Goal: Information Seeking & Learning: Understand process/instructions

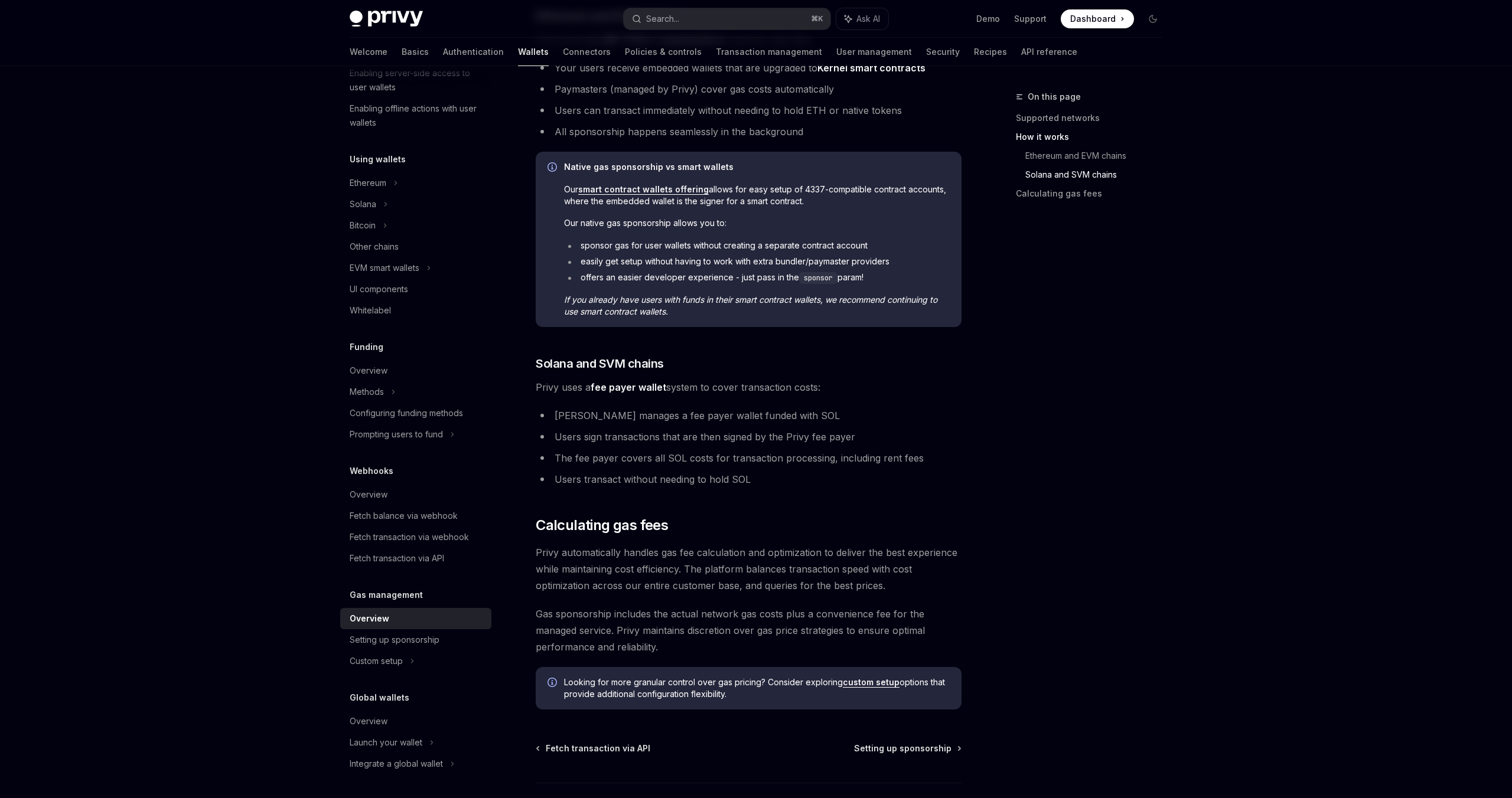
scroll to position [842, 0]
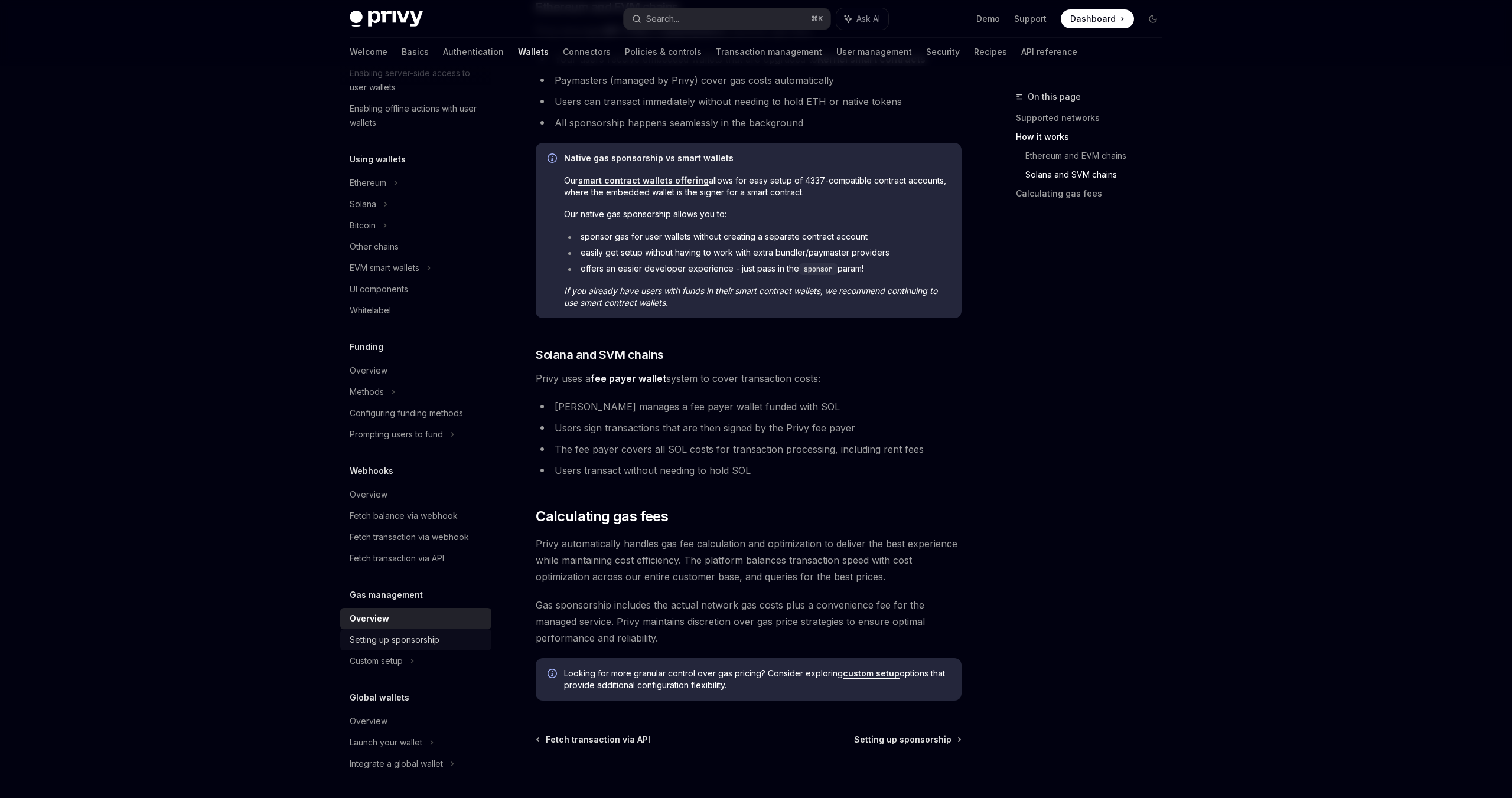
click at [394, 648] on link "Setting up sponsorship" at bounding box center [416, 640] width 151 height 21
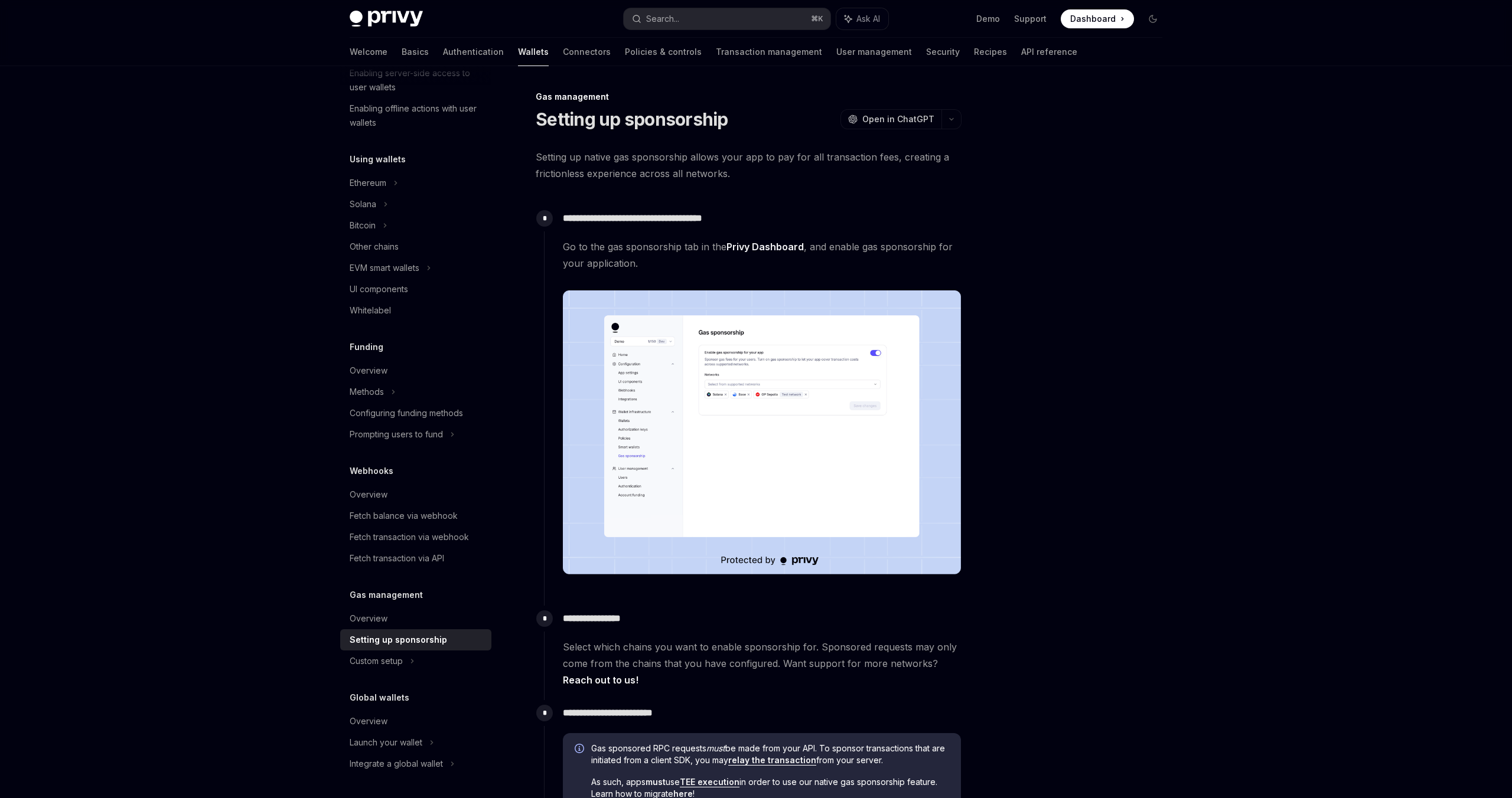
click at [800, 474] on img at bounding box center [762, 432] width 398 height 285
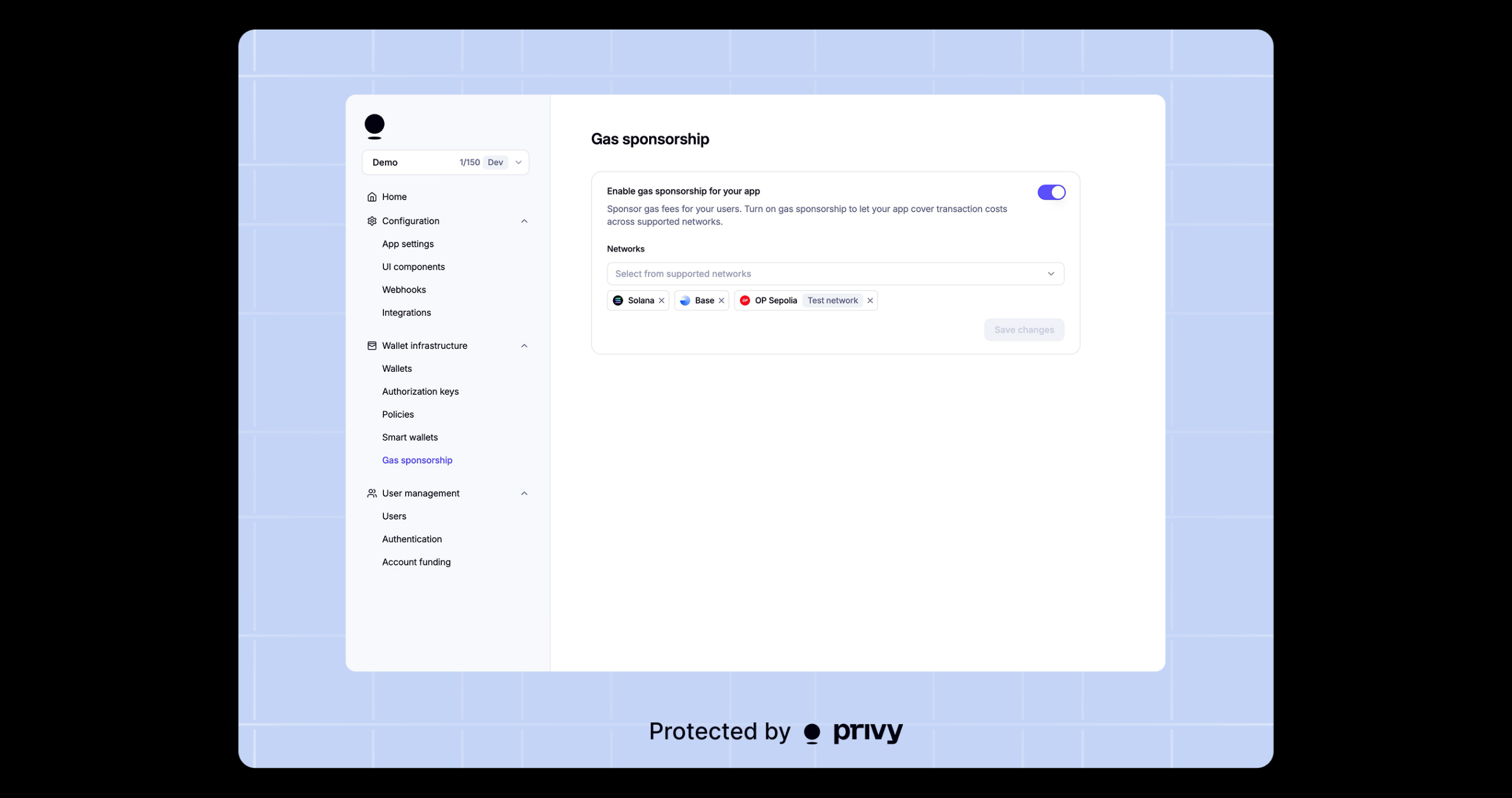
click at [1333, 296] on div at bounding box center [756, 399] width 1512 height 798
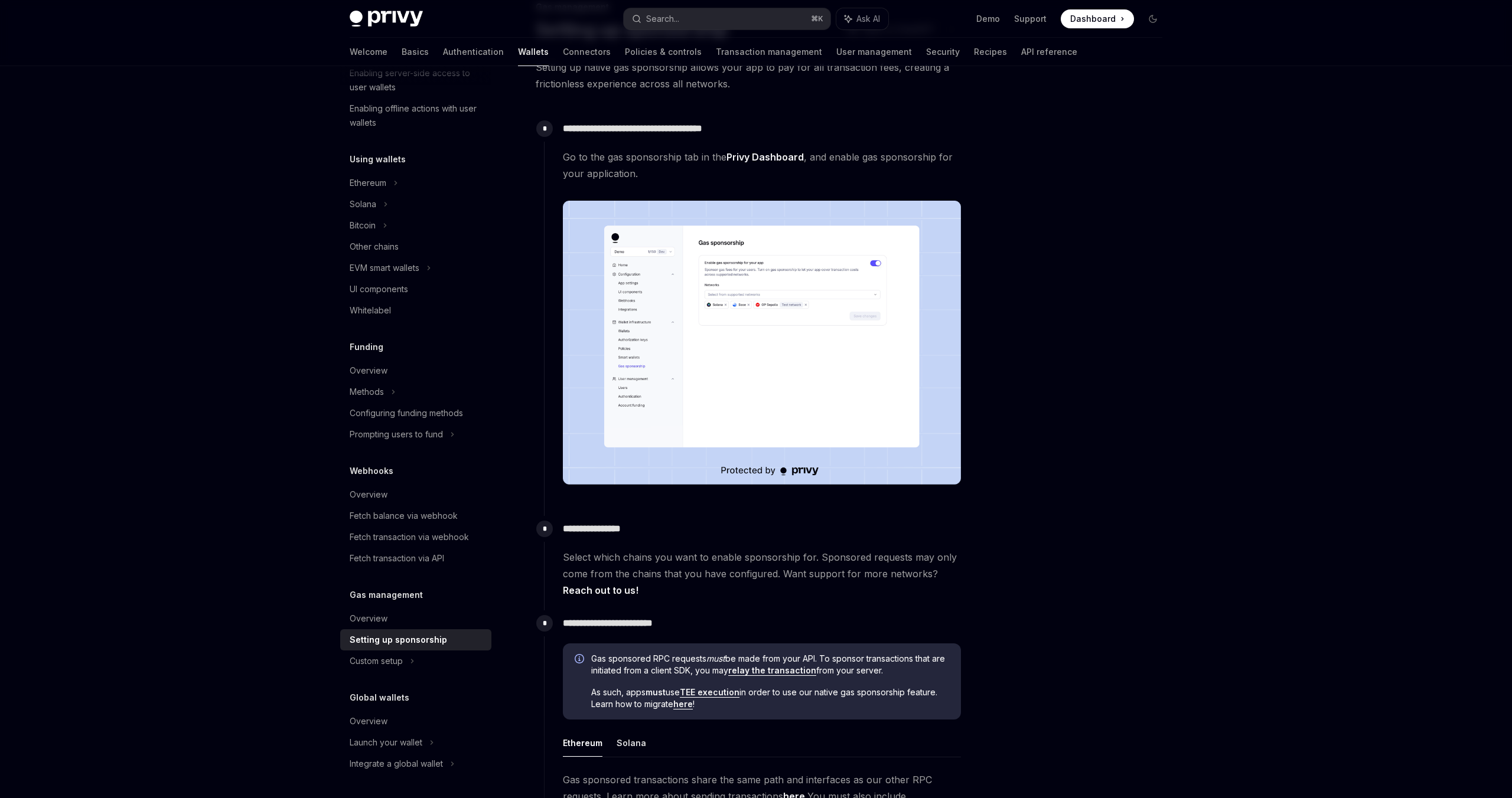
scroll to position [95, 0]
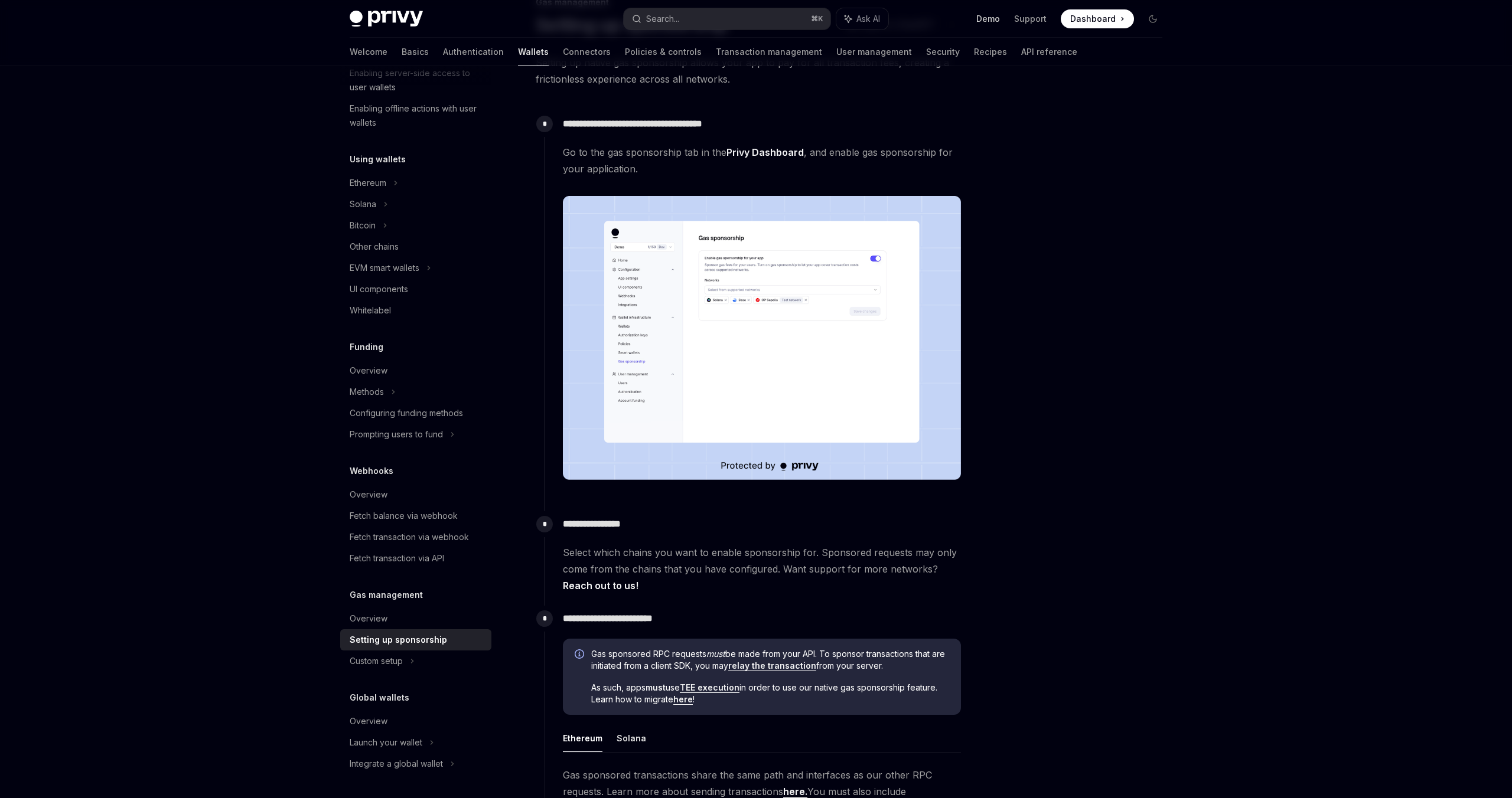
click at [992, 17] on link "Demo" at bounding box center [988, 19] width 24 height 12
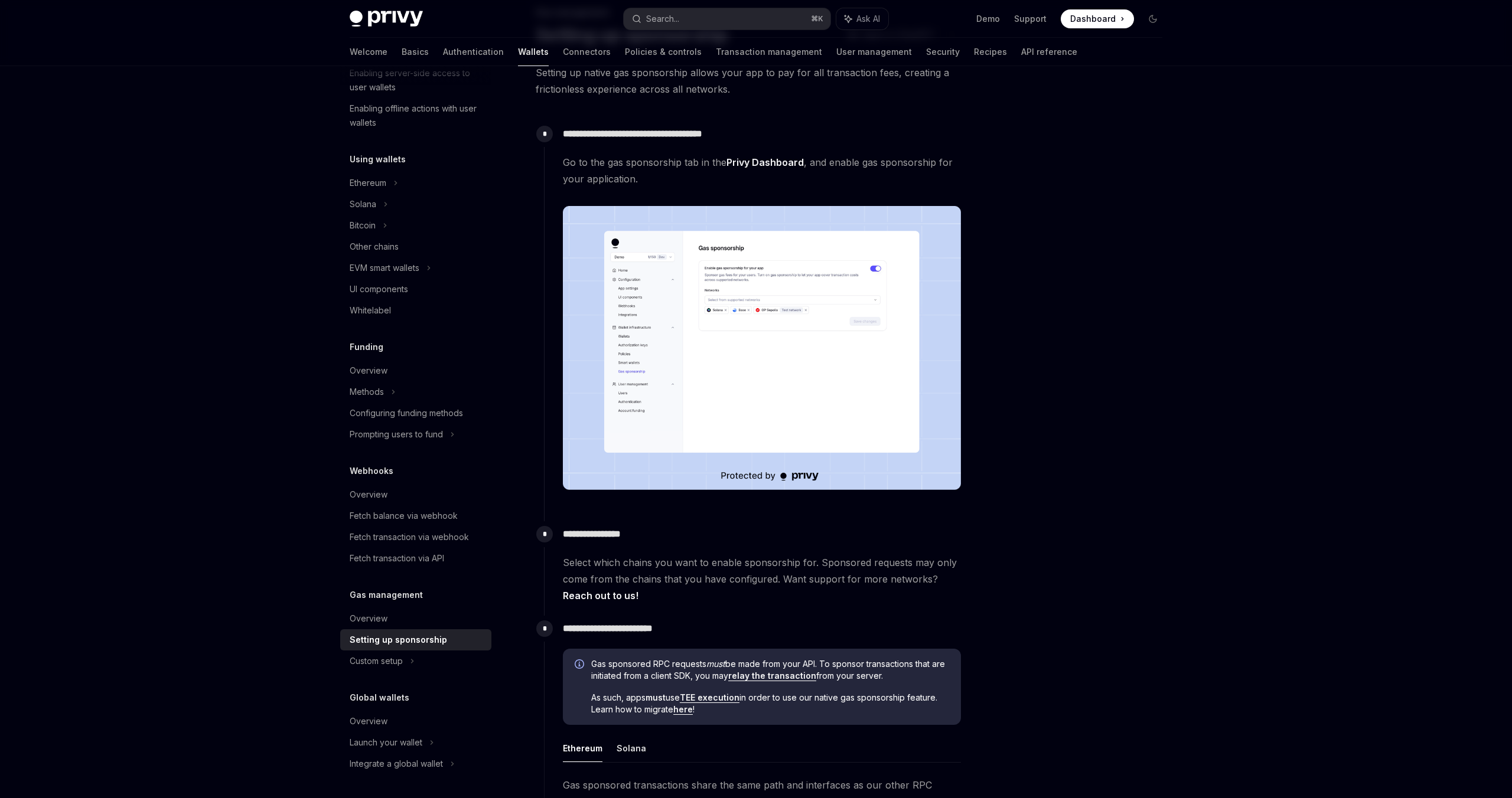
scroll to position [75, 0]
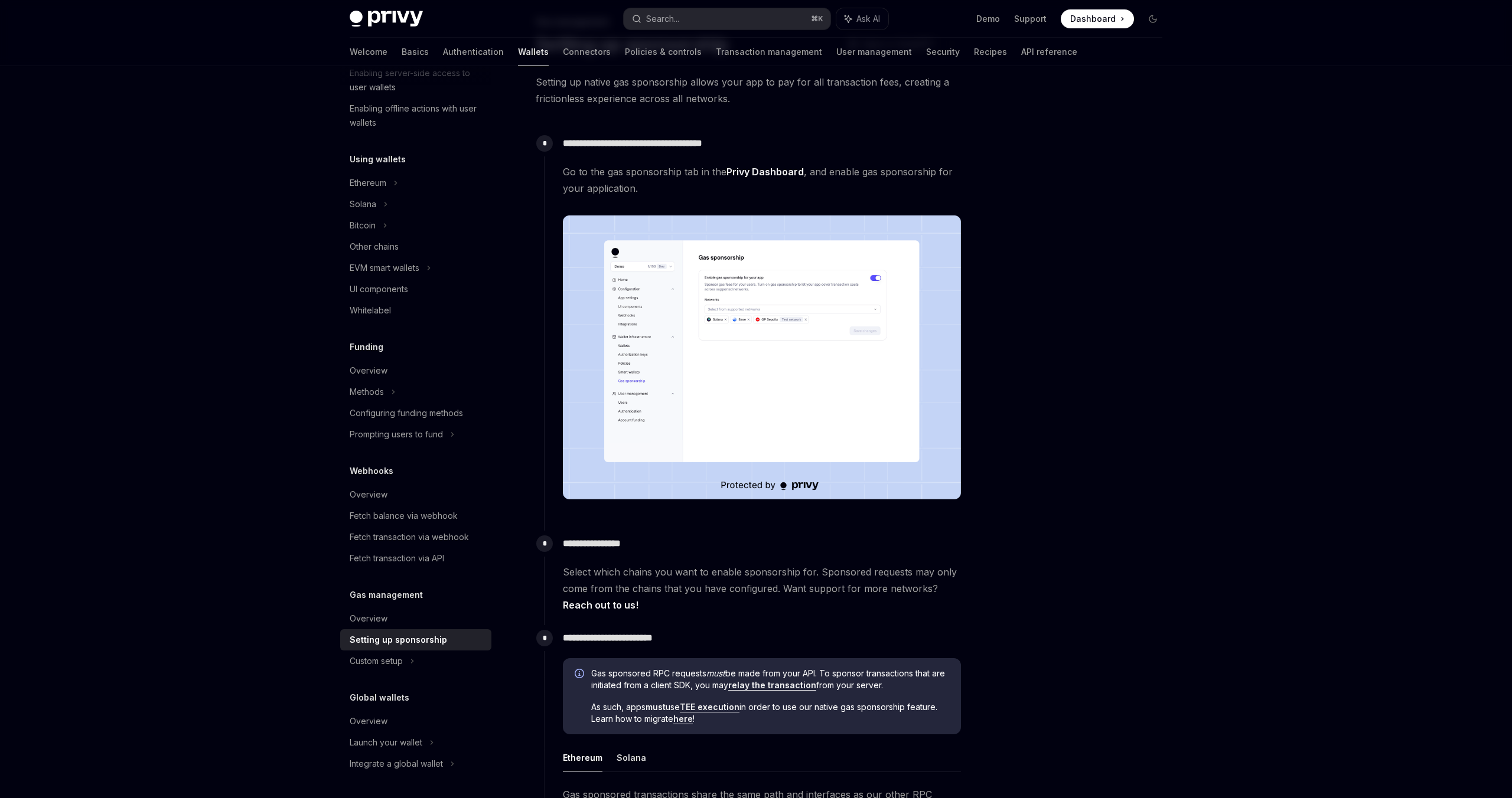
click at [391, 17] on img at bounding box center [386, 19] width 74 height 17
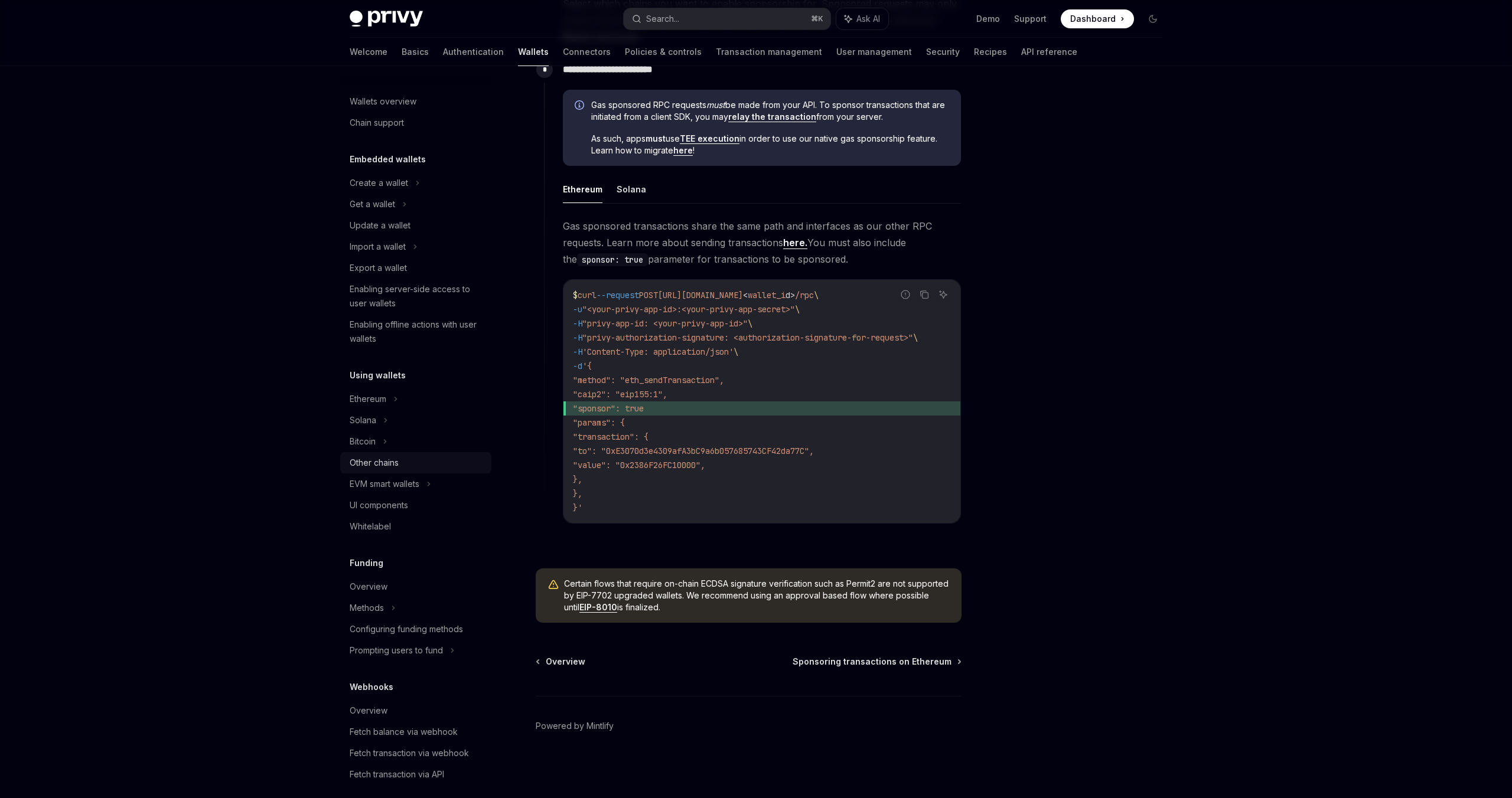
scroll to position [216, 0]
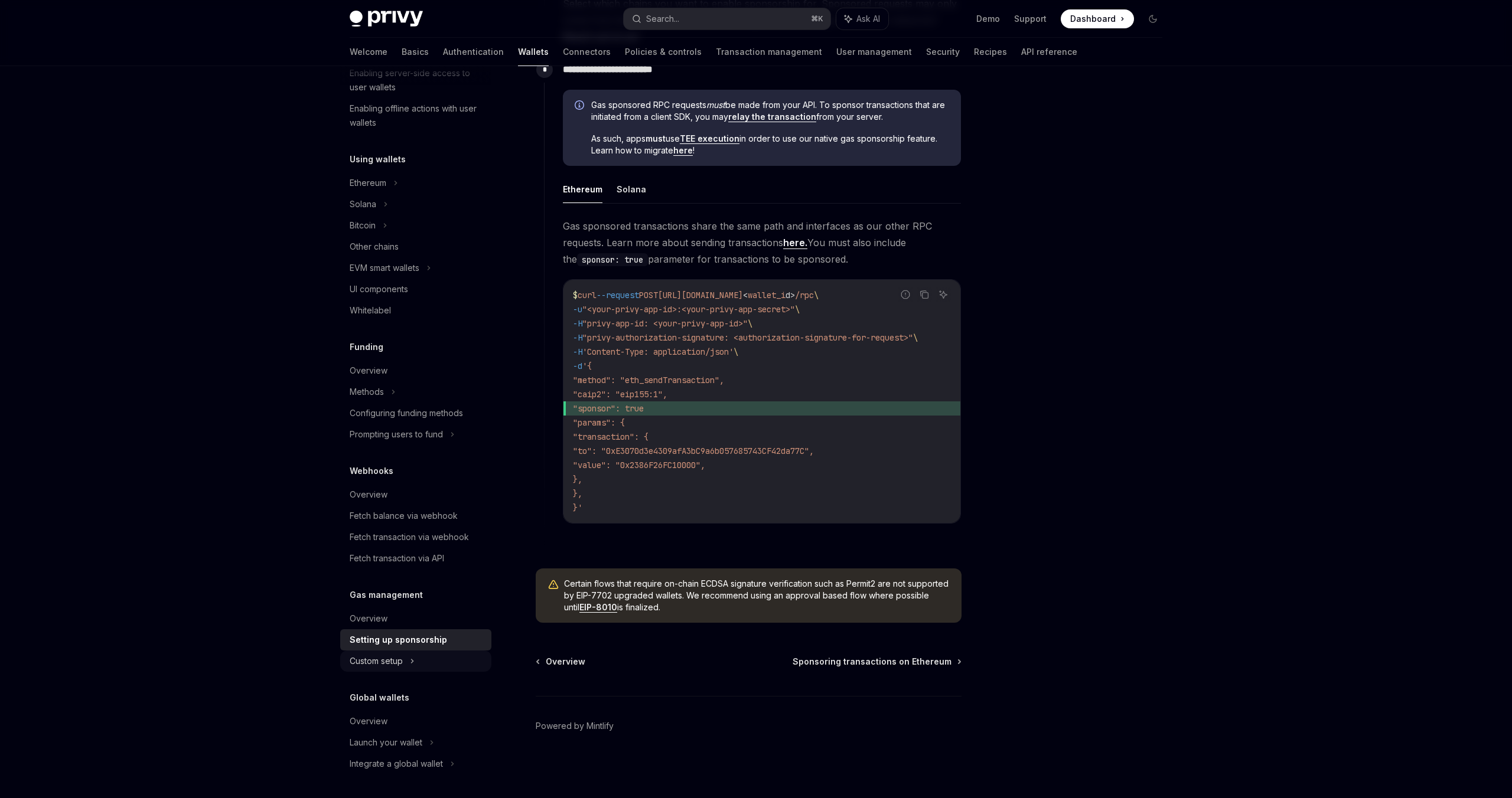
click at [383, 661] on div "Custom setup" at bounding box center [376, 661] width 53 height 14
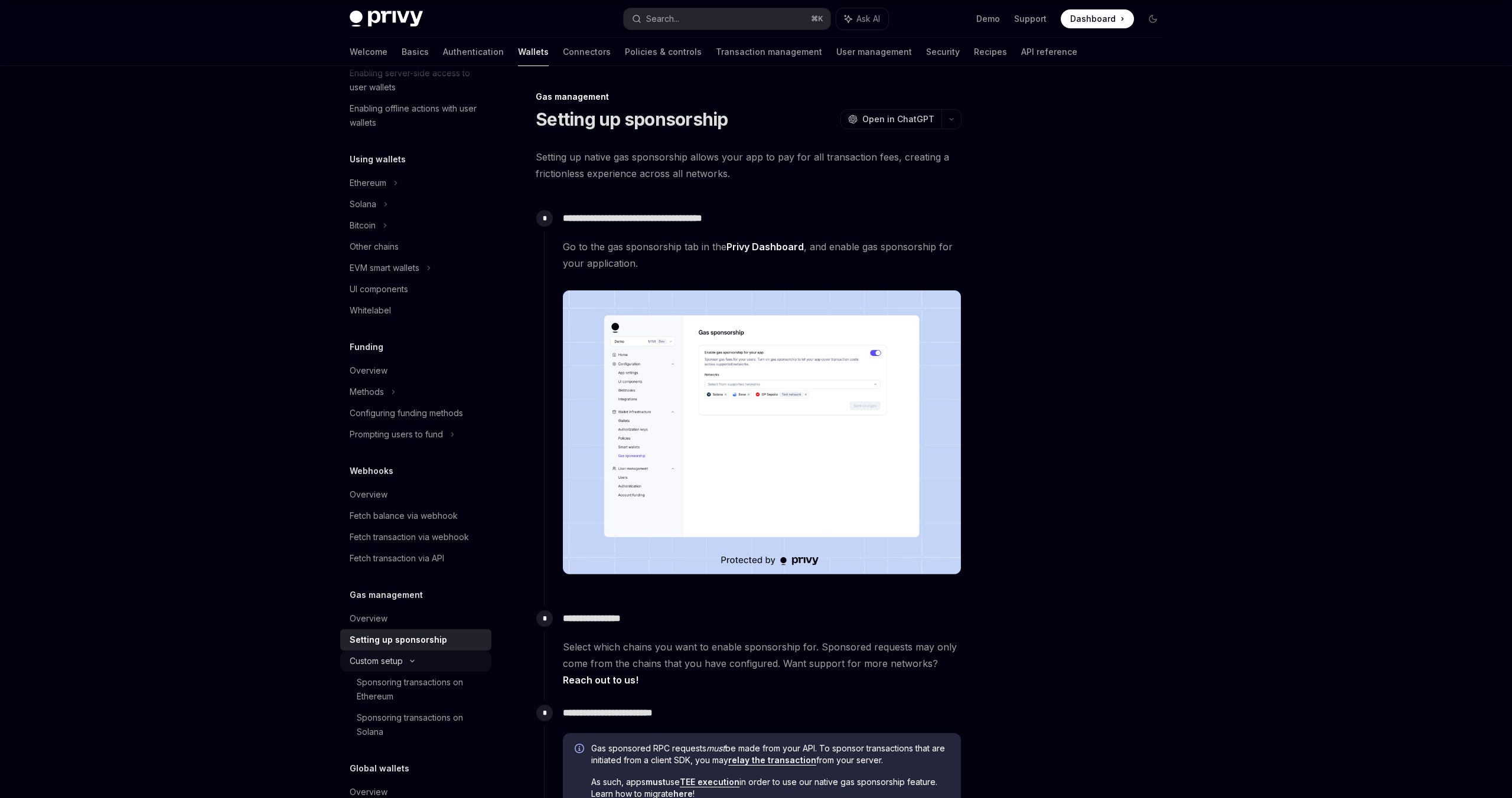
type textarea "*"
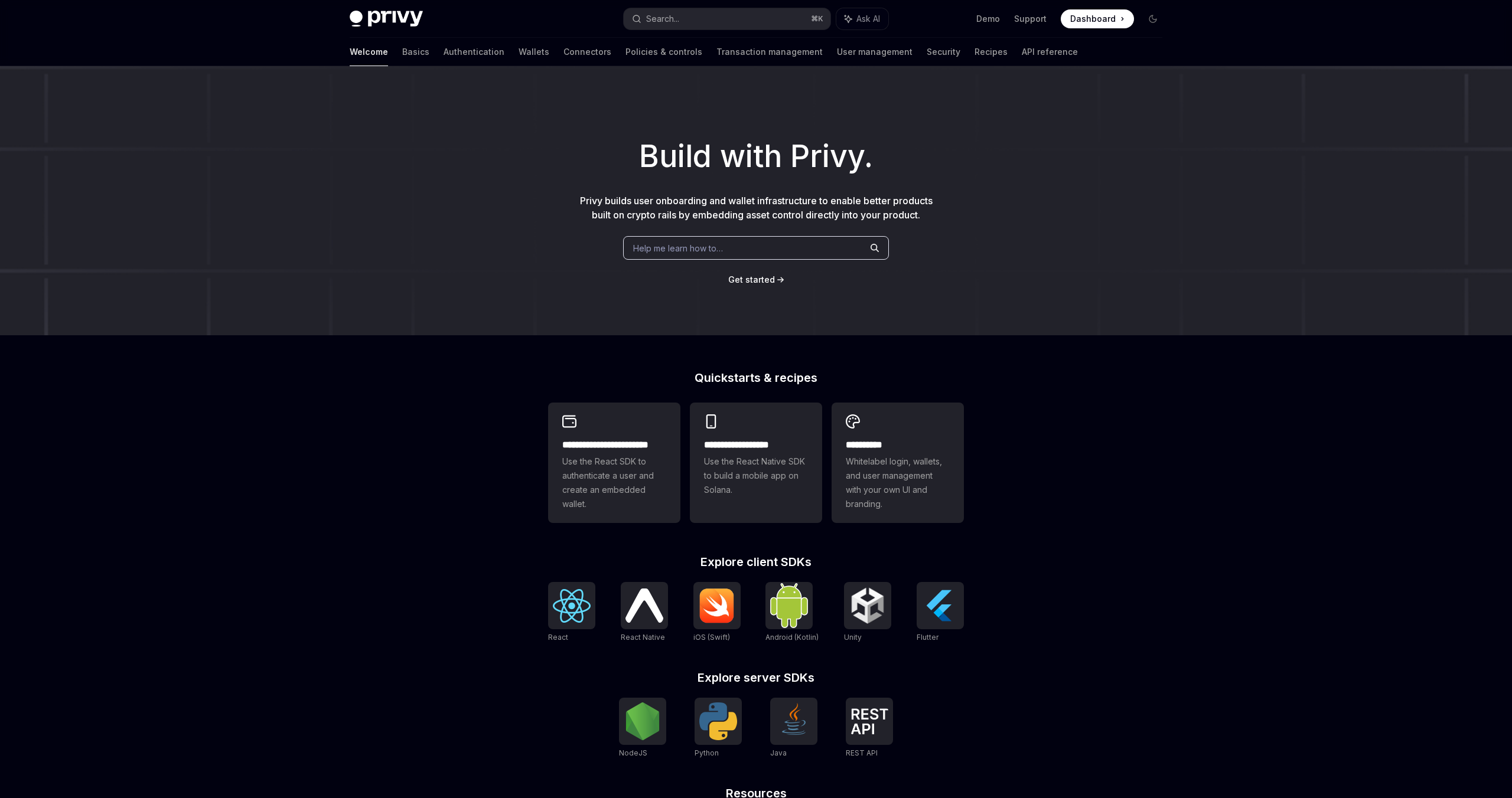
click at [1099, 19] on span "Dashboard" at bounding box center [1093, 19] width 45 height 12
type textarea "*"
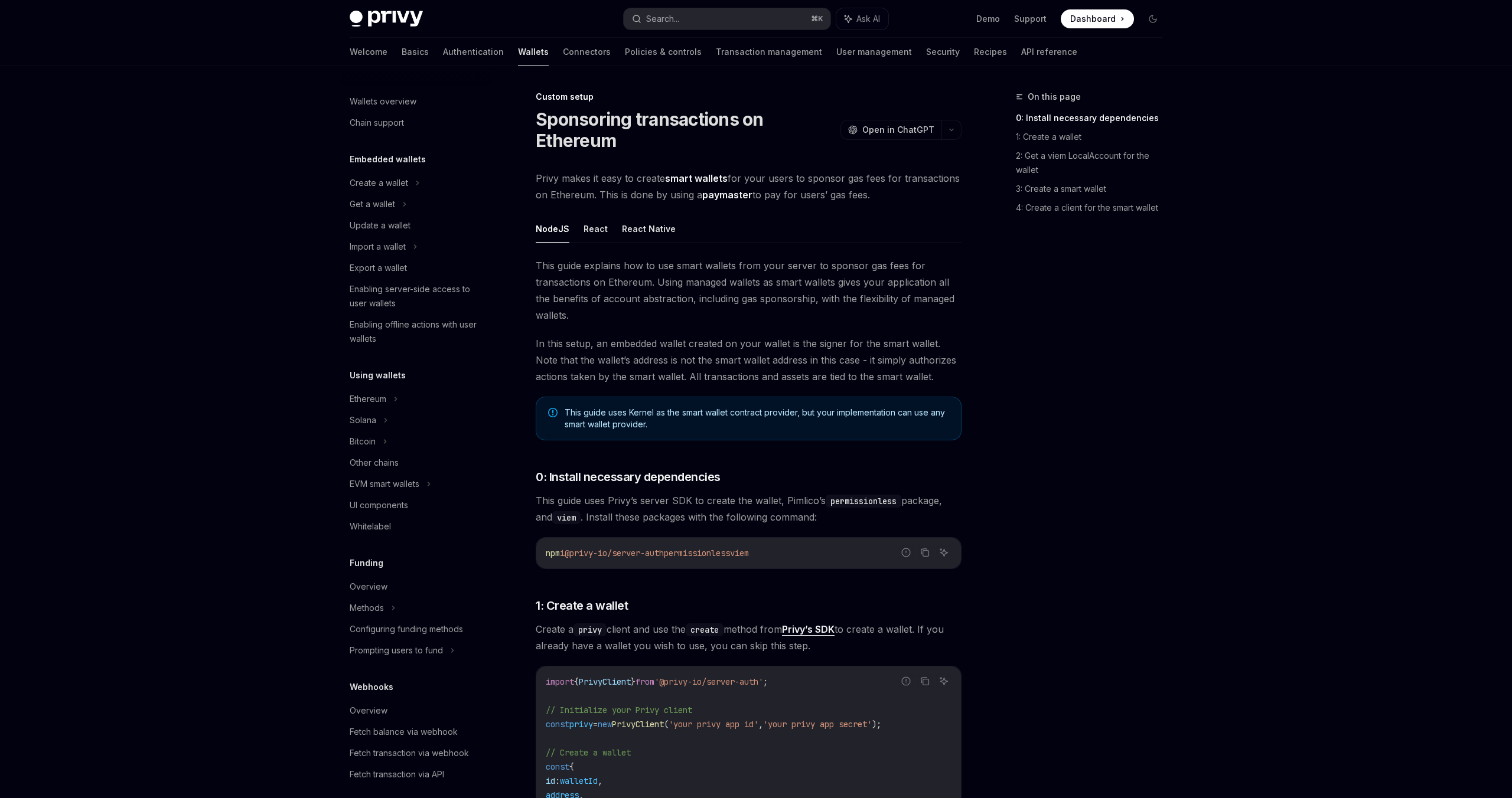
scroll to position [287, 0]
